Goal: Task Accomplishment & Management: Manage account settings

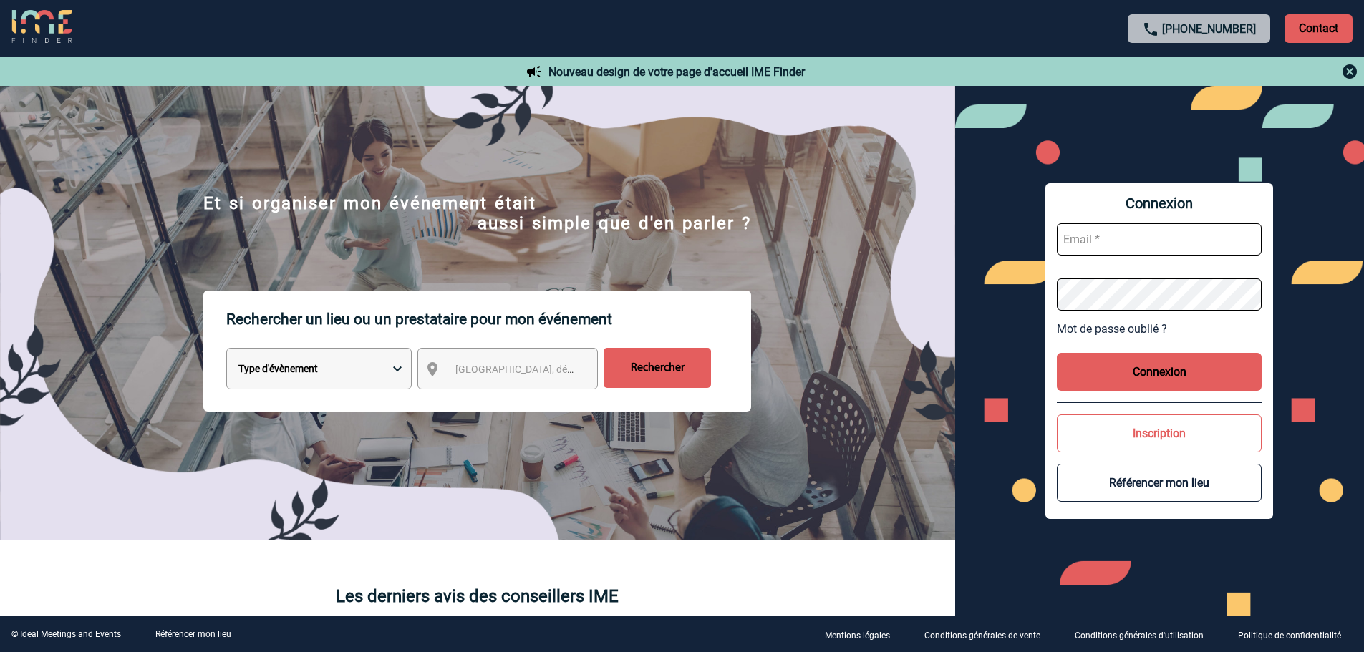
click at [1090, 251] on input "text" at bounding box center [1159, 239] width 205 height 32
type input "fdelfondo@ime-groupe.com"
click at [1080, 325] on link "Mot de passe oublié ?" at bounding box center [1159, 329] width 205 height 14
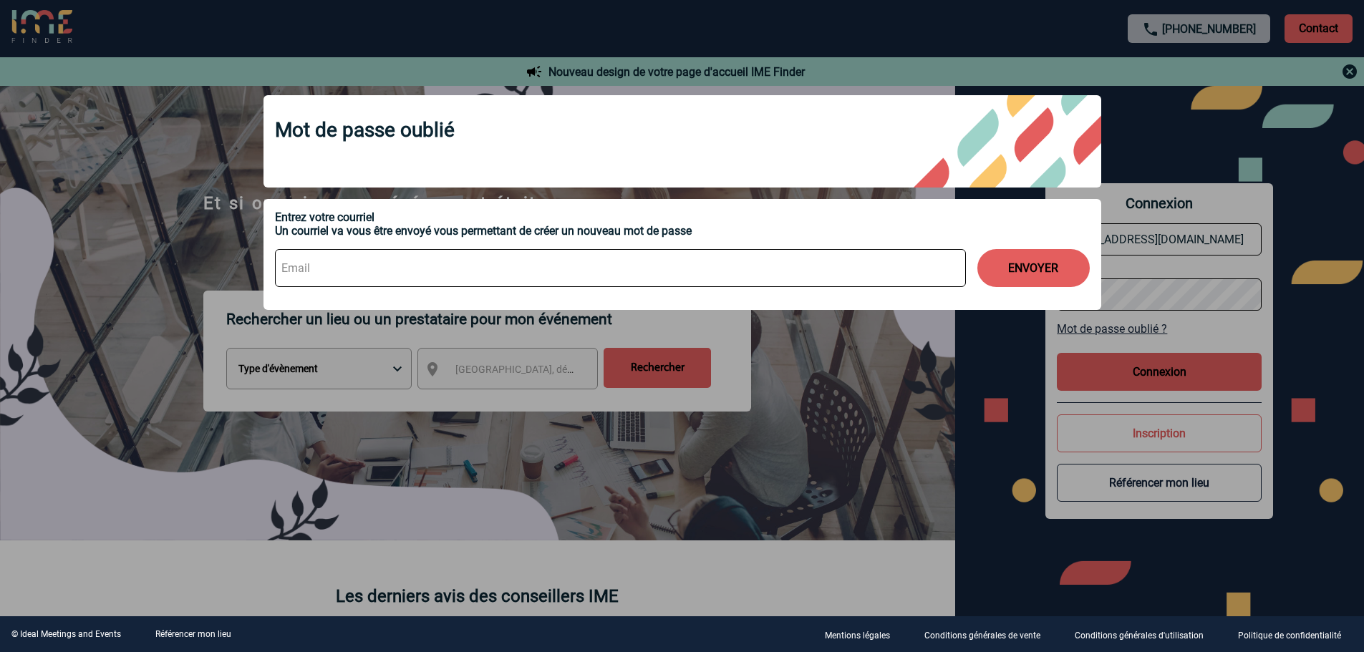
click at [443, 270] on input at bounding box center [620, 268] width 691 height 38
type input "fdelfondo@ime-groupe.com"
click at [977, 249] on button "ENVOYER" at bounding box center [1033, 268] width 112 height 38
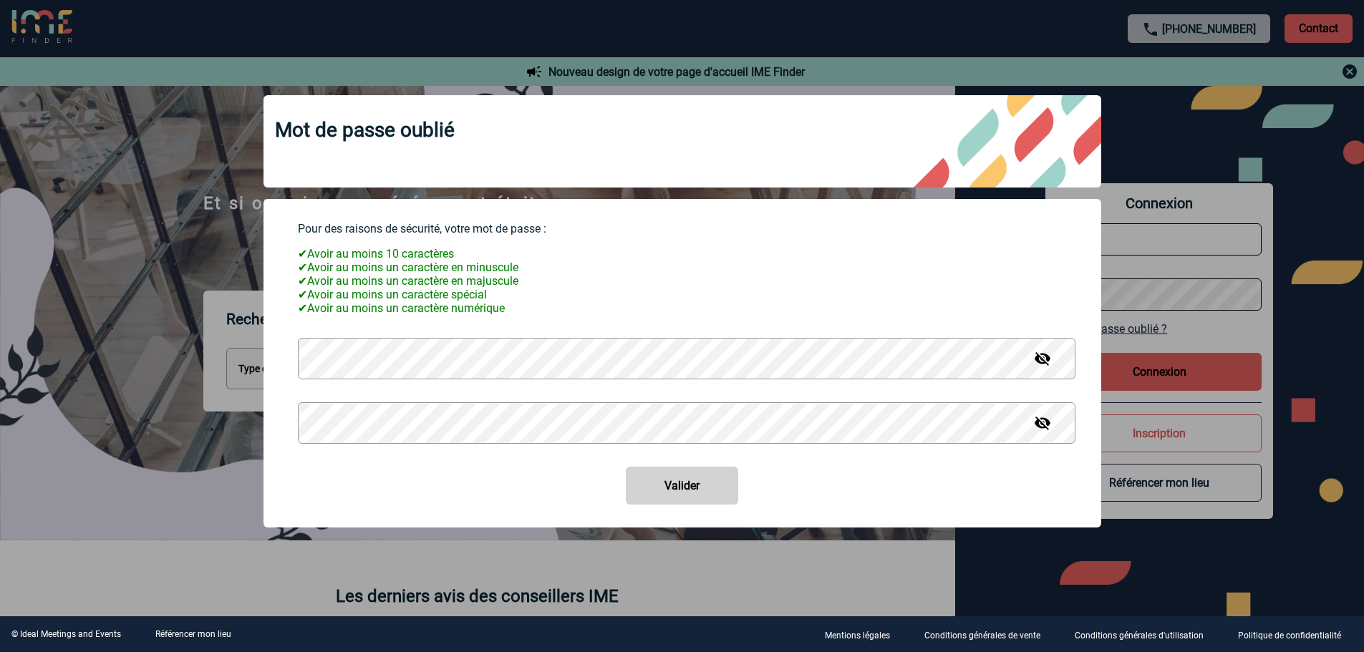
click at [626, 467] on button "Valider" at bounding box center [682, 486] width 112 height 38
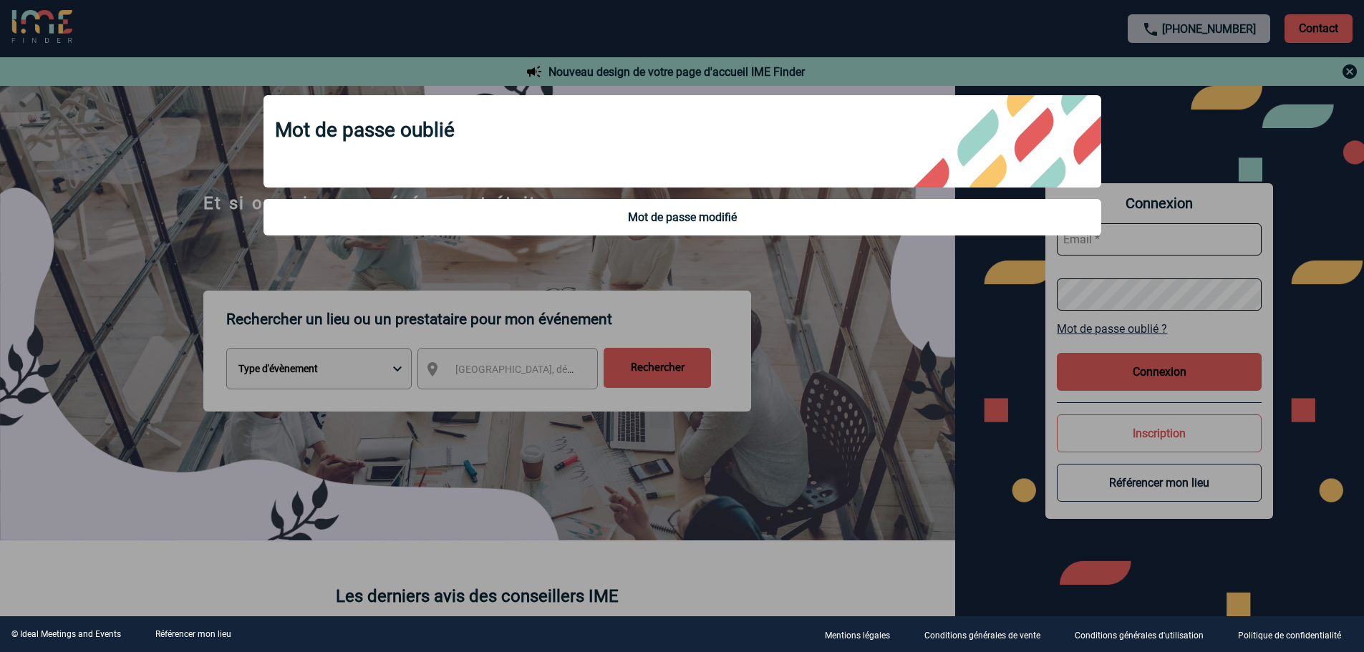
type input "fdelfondo@ime-groupe.com"
click at [617, 289] on div at bounding box center [682, 326] width 1364 height 652
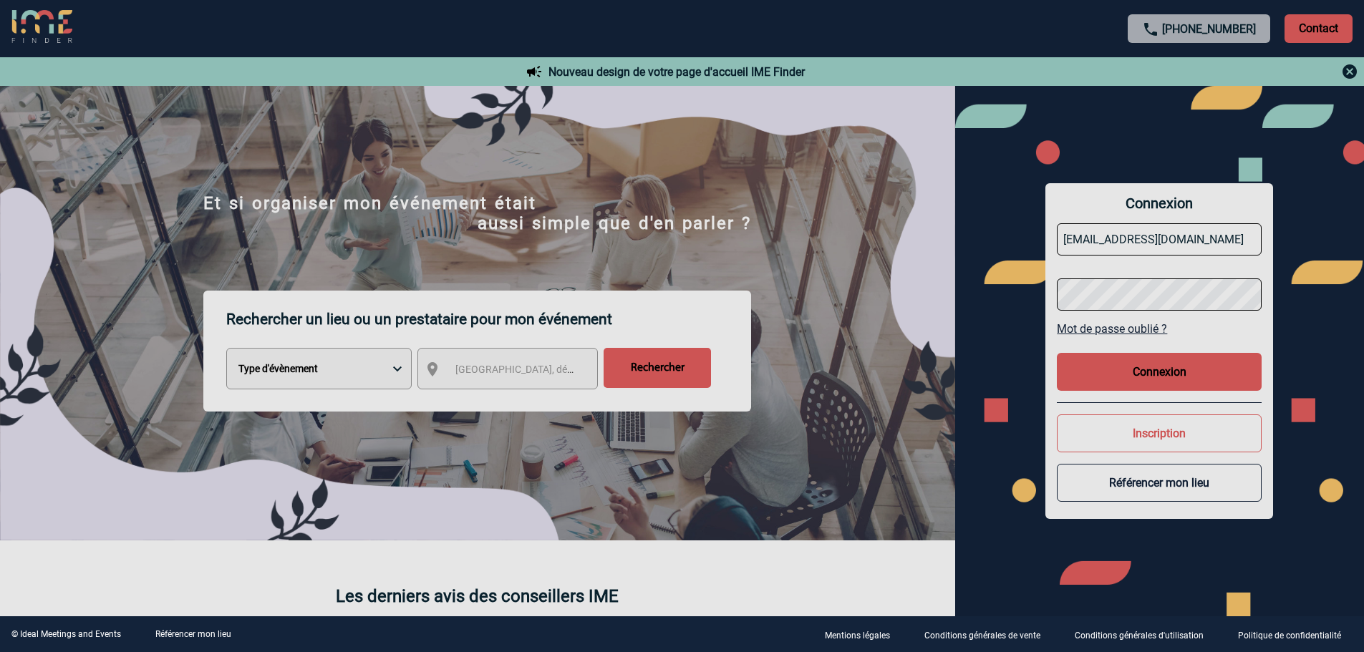
click at [1118, 364] on button "Connexion" at bounding box center [1159, 372] width 205 height 38
